Goal: Participate in discussion: Engage in conversation with other users on a specific topic

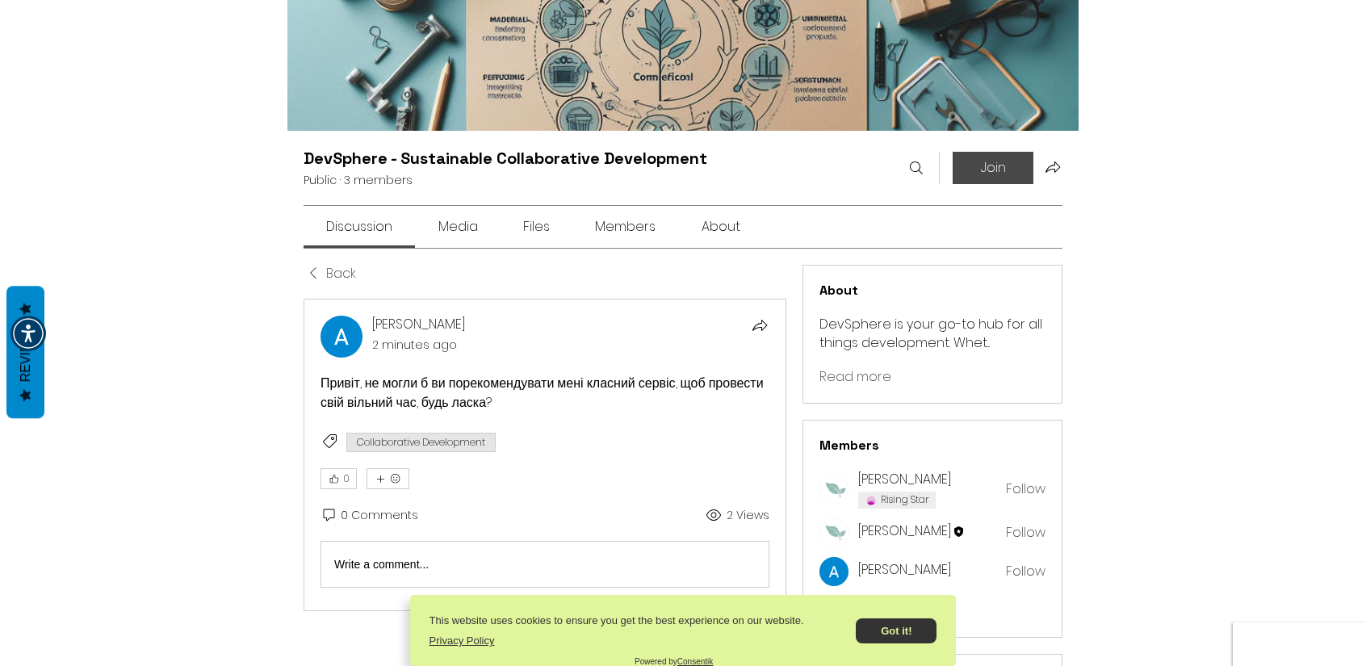
scroll to position [107, 0]
click at [959, 165] on button "Join" at bounding box center [992, 167] width 81 height 32
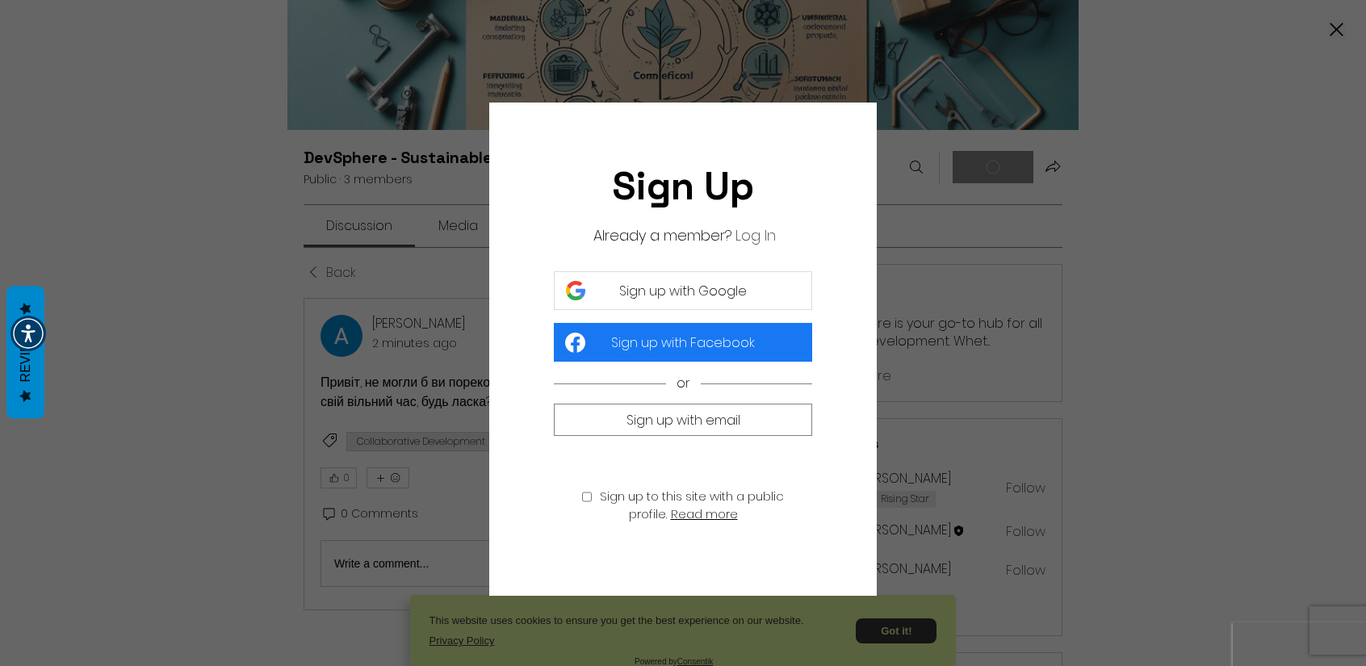
scroll to position [0, 0]
click at [684, 295] on span "Sign up with Google" at bounding box center [683, 291] width 128 height 20
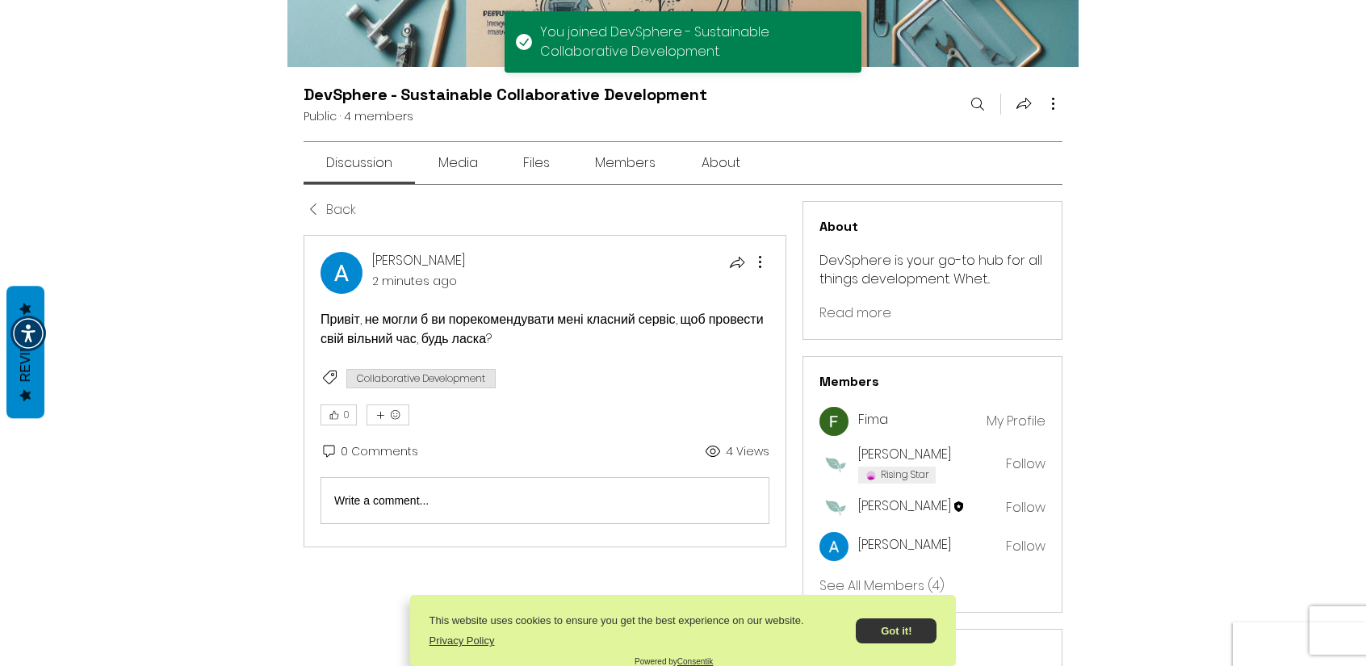
scroll to position [349, 0]
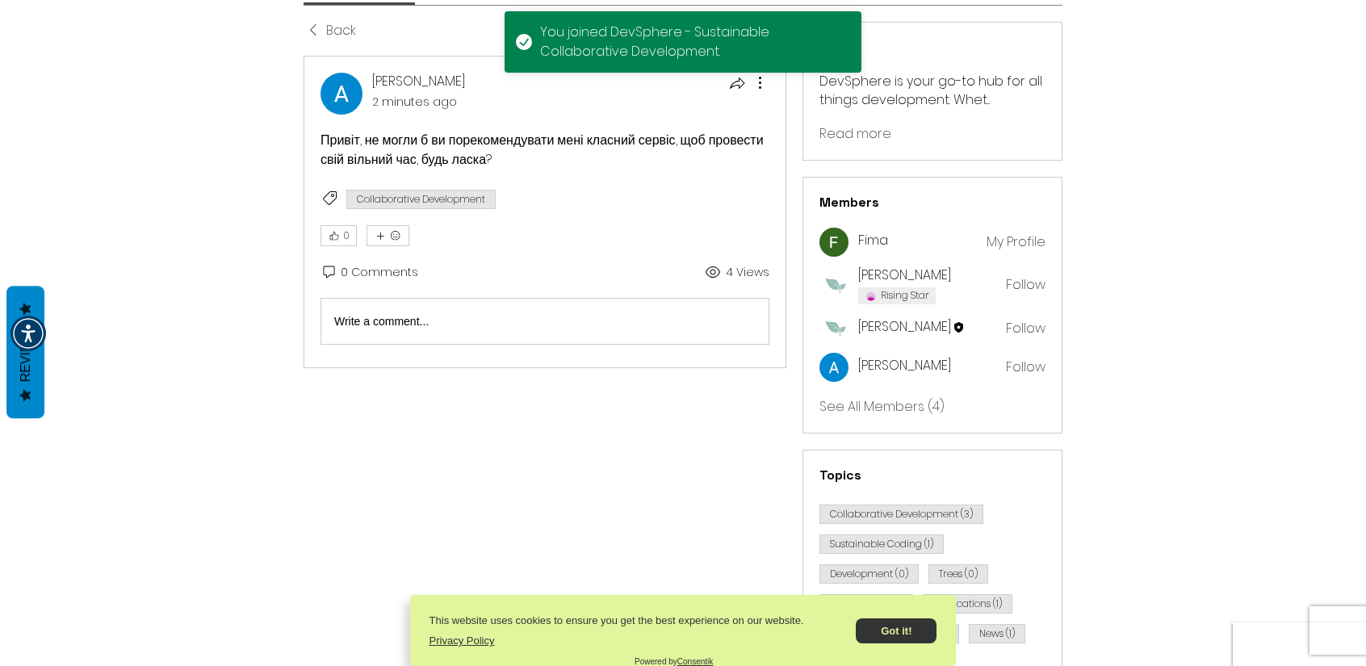
click at [490, 314] on div "Write a comment... Write a comment..." at bounding box center [544, 321] width 421 height 17
click at [402, 320] on p "Rich Text Editor" at bounding box center [544, 320] width 421 height 17
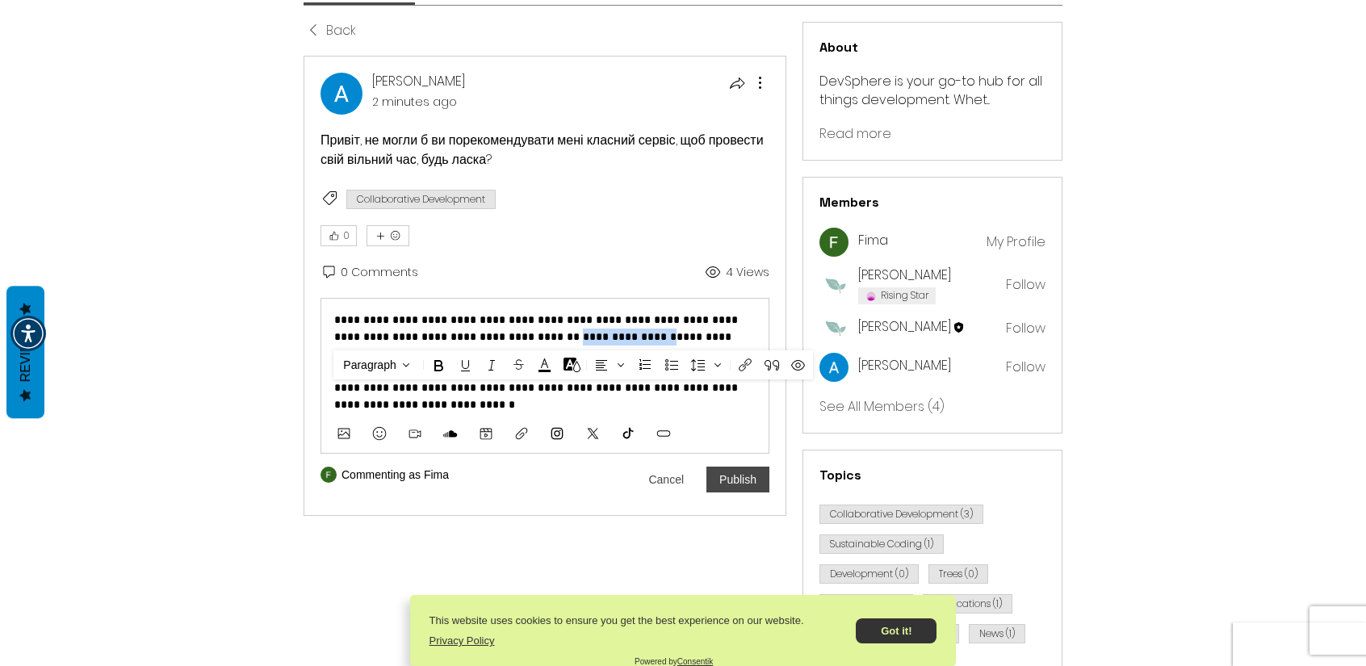
drag, startPoint x: 555, startPoint y: 335, endPoint x: 670, endPoint y: 340, distance: 114.7
click at [738, 361] on icon "Link (Ctrl+K)" at bounding box center [744, 364] width 19 height 19
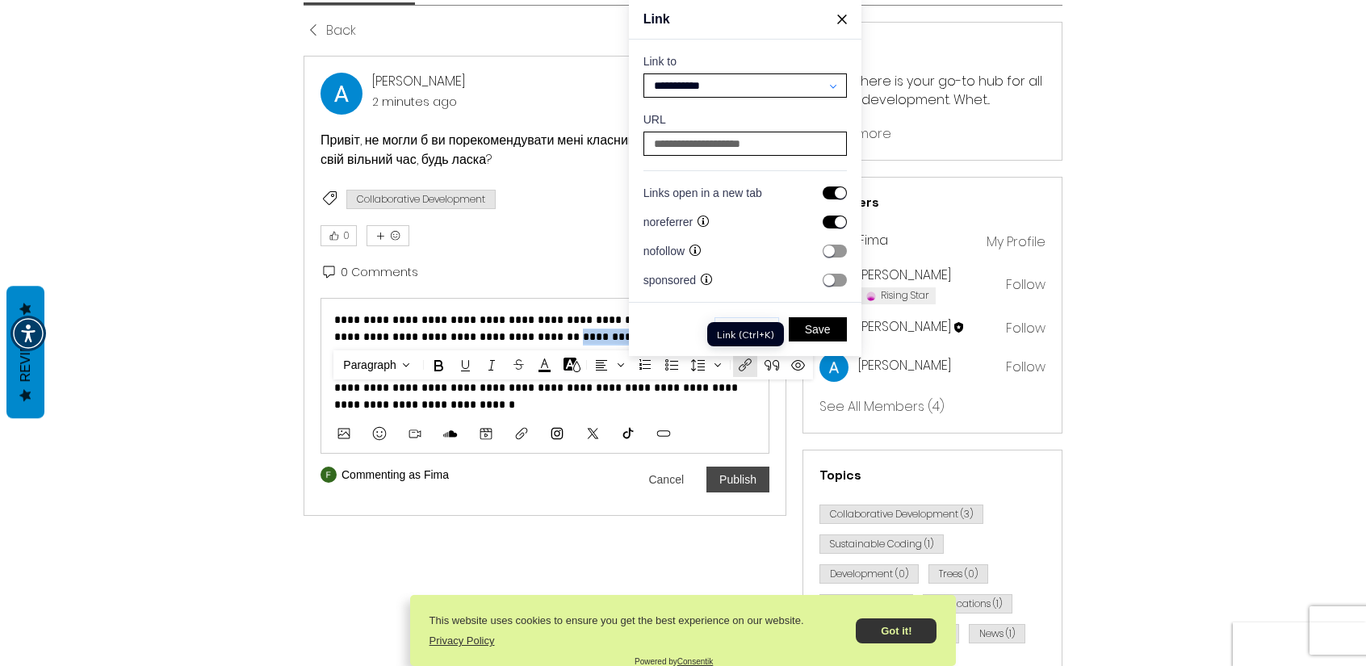
scroll to position [3220, 3084]
click at [679, 144] on input at bounding box center [745, 143] width 192 height 23
paste input "**********"
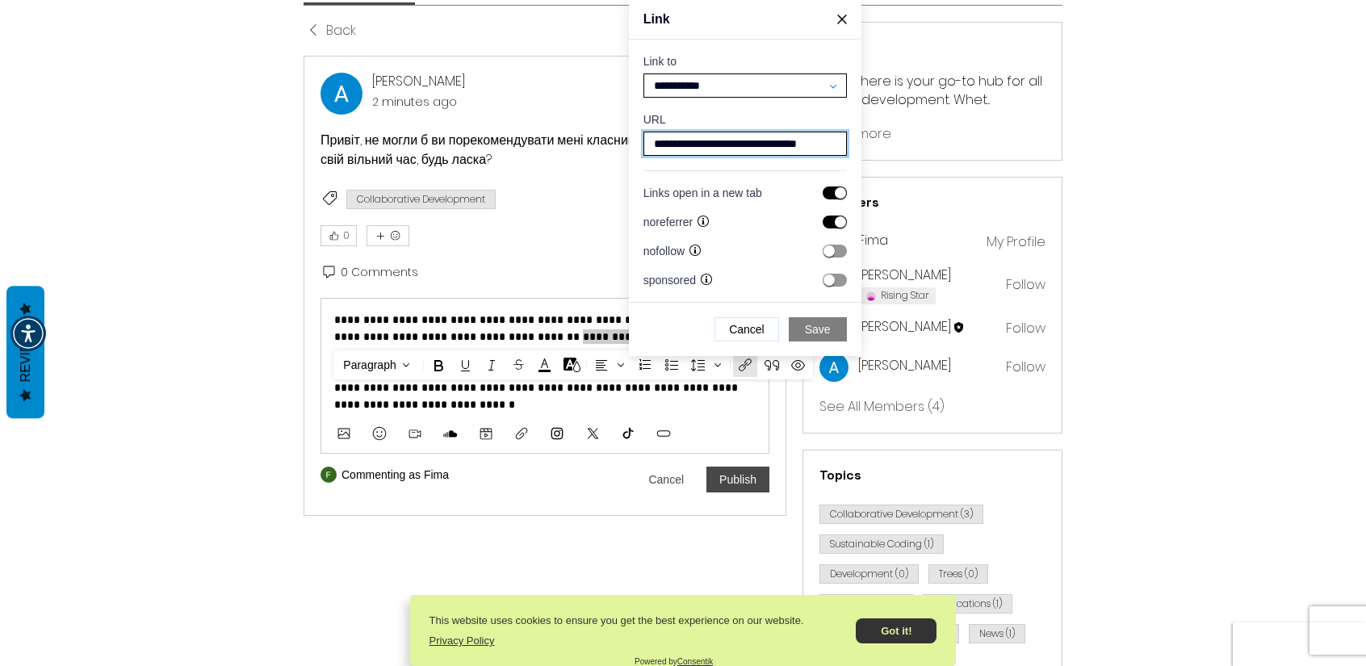
type input "**********"
drag, startPoint x: 820, startPoint y: 325, endPoint x: 819, endPoint y: 333, distance: 8.1
click at [820, 327] on span "Save" at bounding box center [818, 329] width 26 height 15
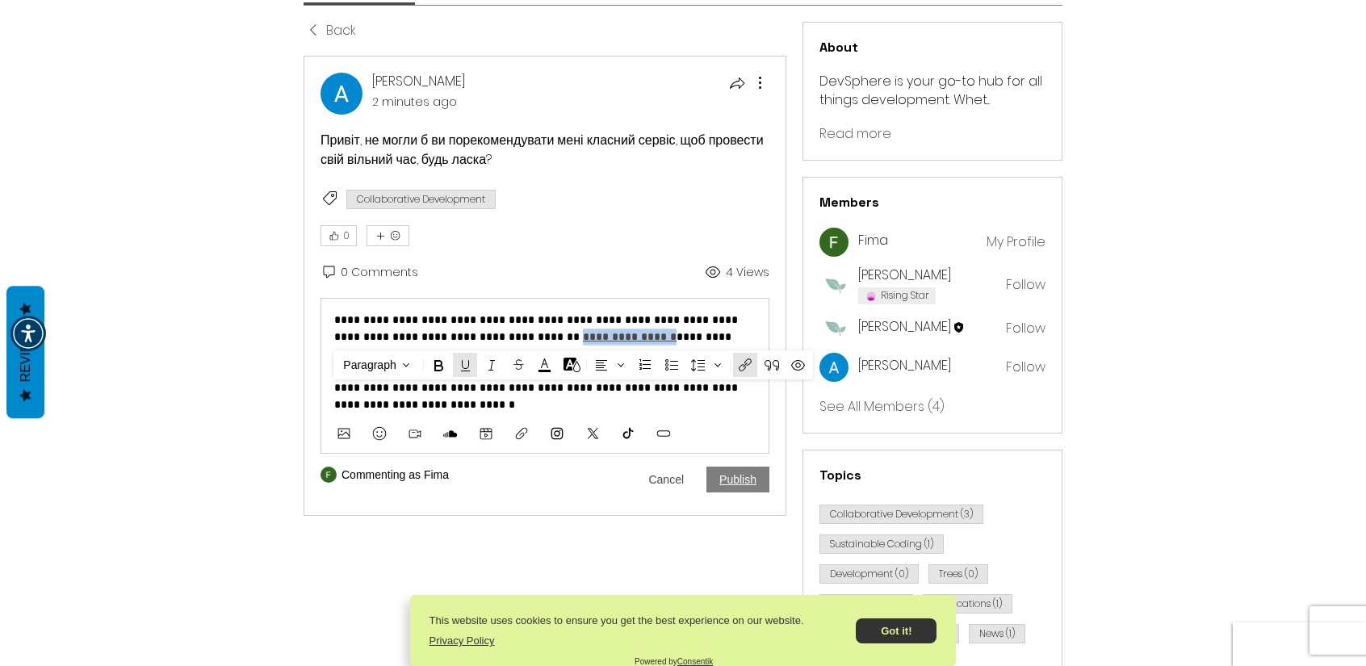
click at [735, 478] on button "Publish" at bounding box center [737, 480] width 63 height 26
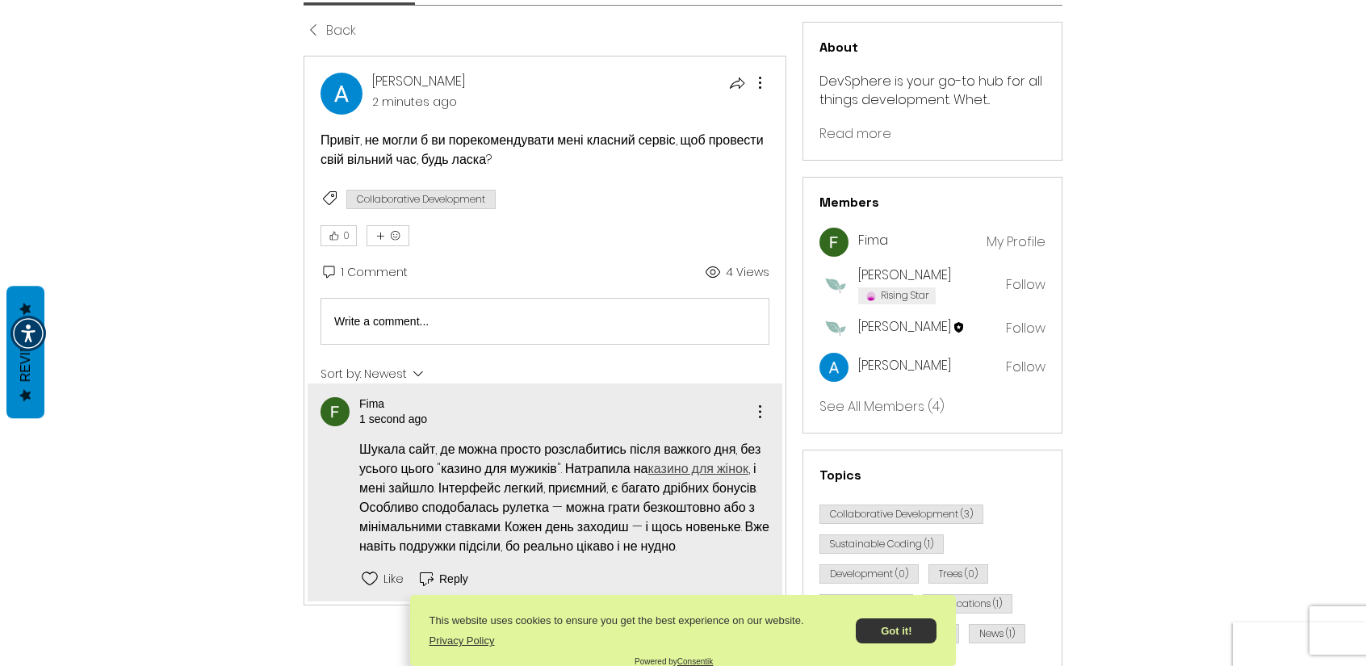
click at [764, 410] on icon "More Actions" at bounding box center [759, 411] width 19 height 19
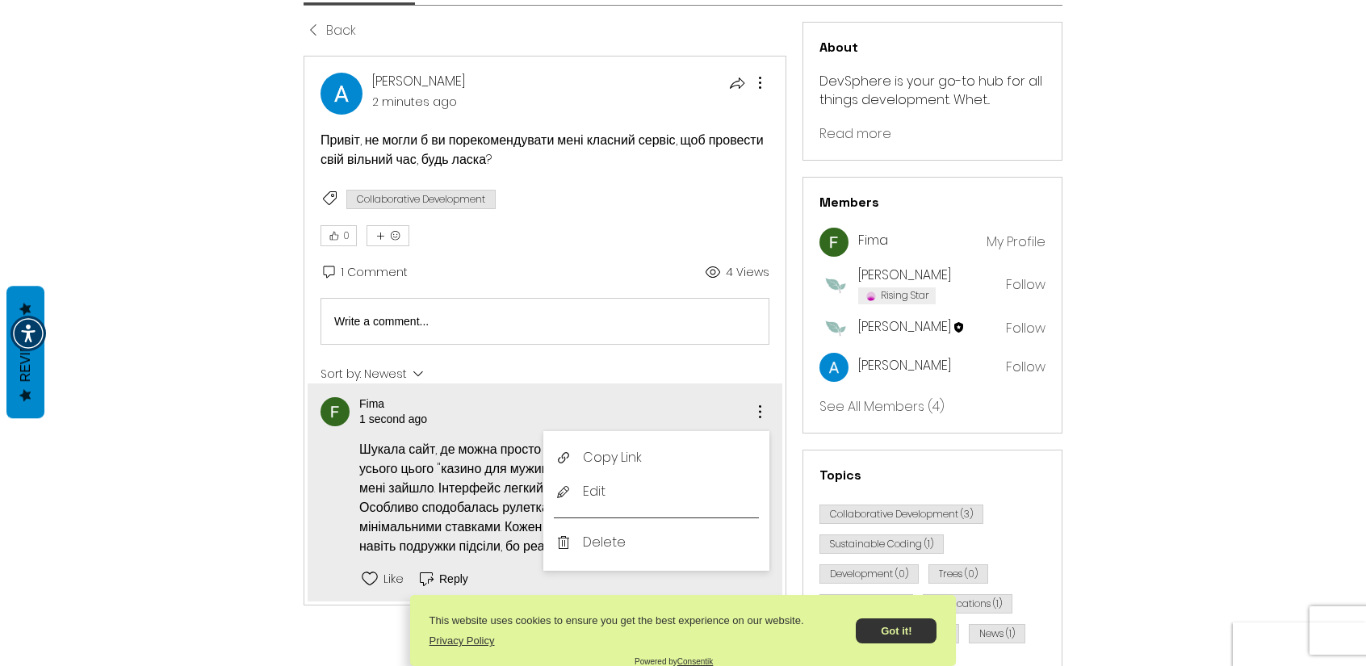
click at [712, 443] on li "Copy Link" at bounding box center [656, 458] width 224 height 34
copy p "**********"
